Goal: Navigation & Orientation: Go to known website

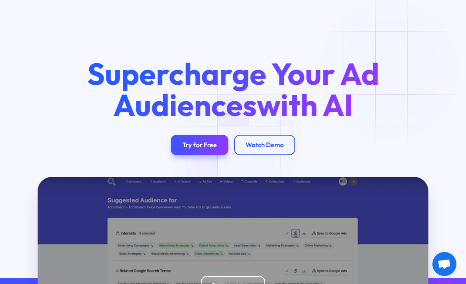
scroll to position [2452, 0]
